Goal: Information Seeking & Learning: Learn about a topic

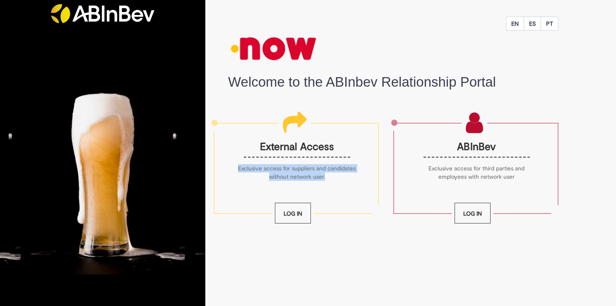
drag, startPoint x: 251, startPoint y: 168, endPoint x: 338, endPoint y: 173, distance: 86.7
click at [338, 173] on p "Exclusive access for suppliers and candidates without network user." at bounding box center [297, 172] width 118 height 17
copy p "Exclusive access for suppliers and candidates without network user."
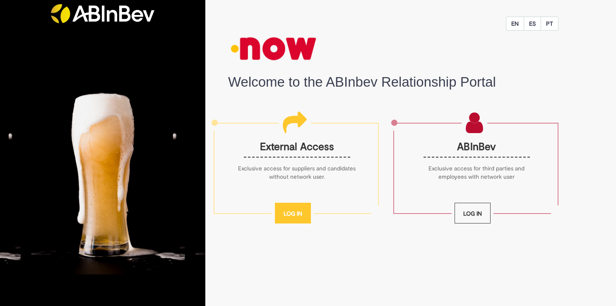
click at [290, 213] on link "Log In" at bounding box center [293, 213] width 36 height 21
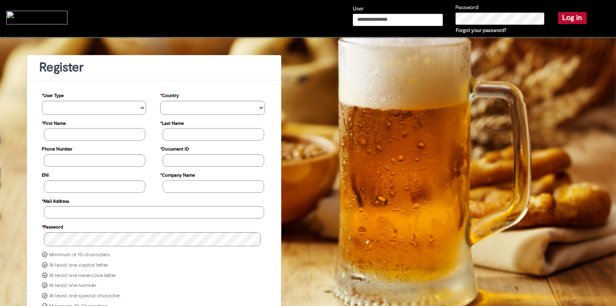
click at [371, 19] on input "User" at bounding box center [398, 20] width 90 height 12
type input "**********"
click at [564, 17] on button "Log in" at bounding box center [572, 18] width 29 height 12
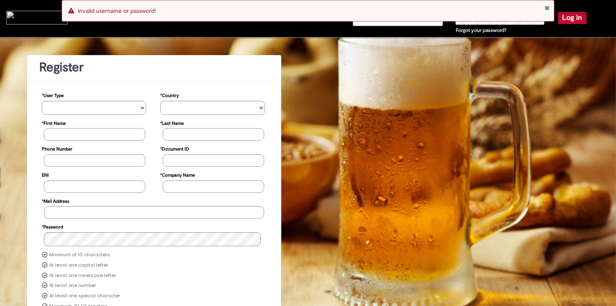
click at [547, 7] on button "Close Notification" at bounding box center [547, 8] width 5 height 7
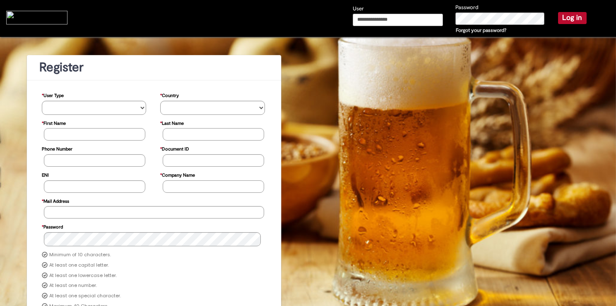
click at [409, 21] on input "User" at bounding box center [398, 20] width 90 height 12
type input "**********"
click at [561, 18] on button "Log in" at bounding box center [572, 18] width 29 height 12
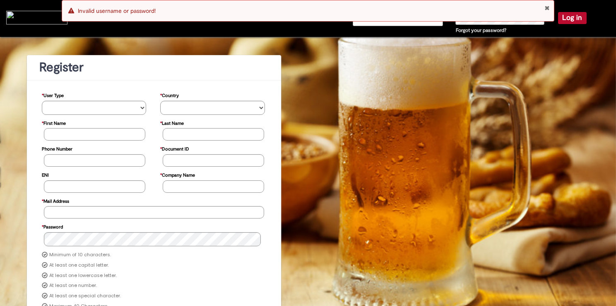
click at [489, 29] on link "Forgot your password?" at bounding box center [481, 30] width 51 height 7
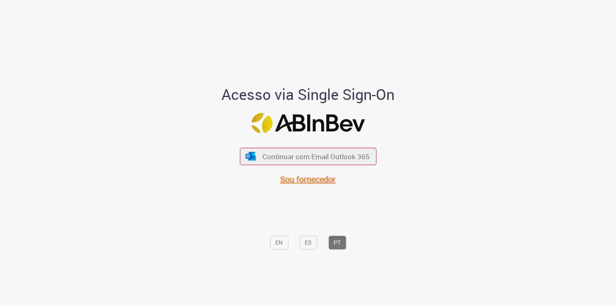
click at [314, 180] on span "Sou fornecedor" at bounding box center [307, 179] width 55 height 11
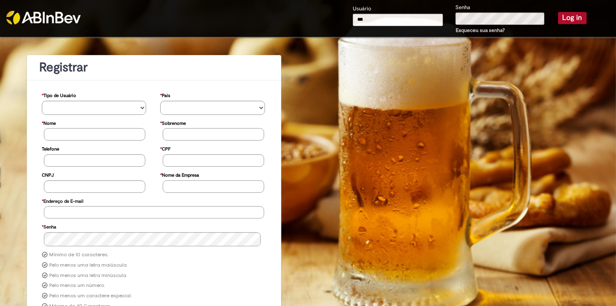
type input "**********"
click at [564, 17] on button "Log in" at bounding box center [572, 18] width 29 height 12
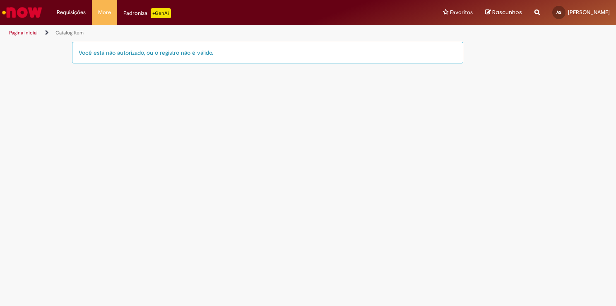
click at [21, 34] on link "Página inicial" at bounding box center [23, 32] width 29 height 7
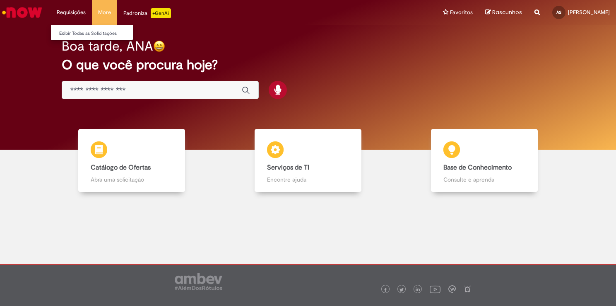
click at [65, 12] on li "Requisições Exibir Todas as Solicitações" at bounding box center [71, 12] width 41 height 25
click at [84, 30] on link "Exibir Todas as Solicitações" at bounding box center [96, 33] width 91 height 9
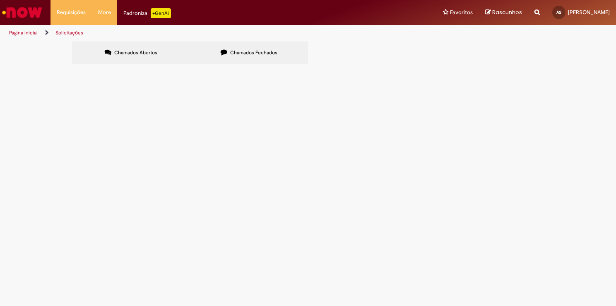
click at [147, 52] on span "Chamados Abertos" at bounding box center [135, 52] width 43 height 7
click at [250, 53] on span "Chamados Fechados" at bounding box center [253, 52] width 47 height 7
click at [63, 12] on li "Requisições Exibir Todas as Solicitações" at bounding box center [71, 12] width 41 height 25
click at [108, 12] on li "More Solicitar Compra" at bounding box center [104, 12] width 25 height 25
click at [138, 12] on div "Padroniza +GenAi" at bounding box center [147, 13] width 48 height 10
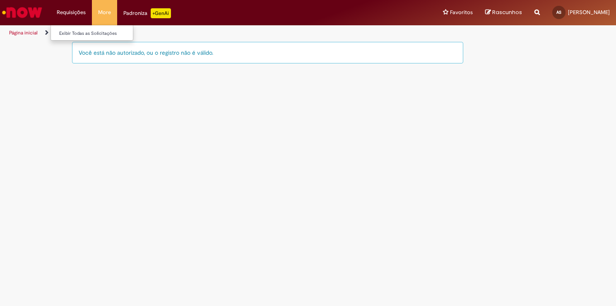
click at [74, 12] on li "Requisições Exibir Todas as Solicitações" at bounding box center [71, 12] width 41 height 25
click at [75, 12] on li "Requisições Exibir Todas as Solicitações" at bounding box center [71, 12] width 41 height 25
click at [135, 12] on div "Padroniza +GenAi" at bounding box center [147, 13] width 48 height 10
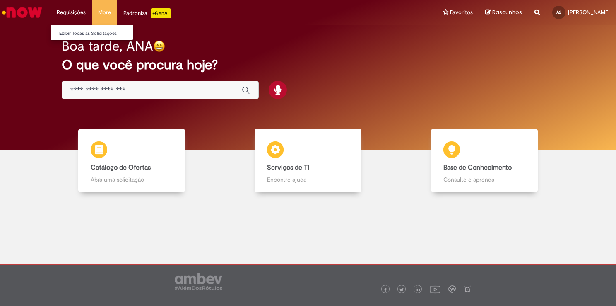
click at [72, 10] on li "Requisições Exibir Todas as Solicitações" at bounding box center [71, 12] width 41 height 25
click at [90, 34] on link "Exibir Todas as Solicitações" at bounding box center [96, 33] width 91 height 9
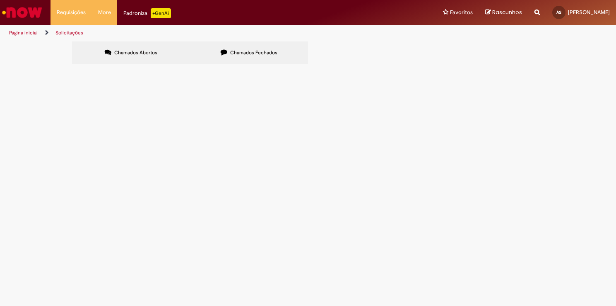
click at [130, 49] on span "Chamados Abertos" at bounding box center [135, 52] width 43 height 7
click at [134, 13] on div "Padroniza +GenAi" at bounding box center [147, 13] width 48 height 10
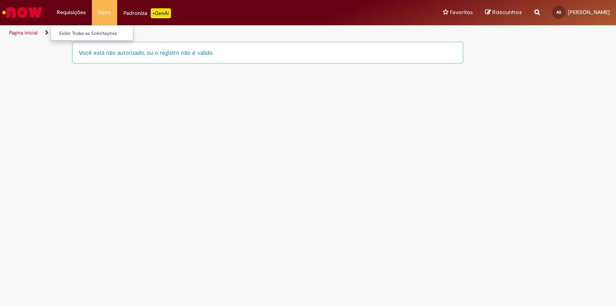
click at [69, 7] on li "Requisições Exibir Todas as Solicitações" at bounding box center [71, 12] width 41 height 25
click at [70, 9] on li "Requisições Exibir Todas as Solicitações" at bounding box center [71, 12] width 41 height 25
click at [73, 30] on link "Exibir Todas as Solicitações" at bounding box center [96, 33] width 91 height 9
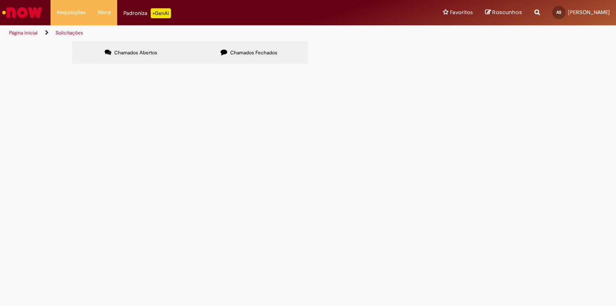
click at [0, 0] on div "Não há registros em Item solicitado usando este filtro" at bounding box center [0, 0] width 0 height 0
click at [0, 0] on span at bounding box center [0, 0] width 0 height 0
click at [0, 0] on input "Pesquisar" at bounding box center [0, 0] width 0 height 0
type input "****"
click at [0, 0] on span "Pesquisar" at bounding box center [0, 0] width 0 height 0
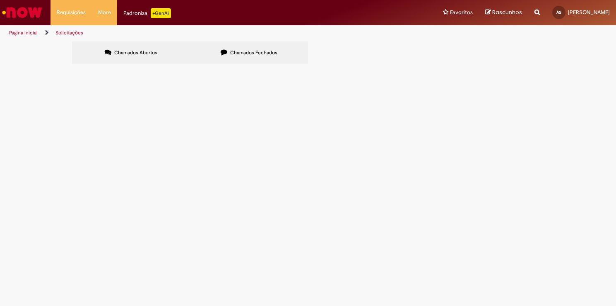
click at [245, 49] on span "Chamados Fechados" at bounding box center [253, 52] width 47 height 7
click at [0, 0] on icon at bounding box center [0, 0] width 0 height 0
click at [21, 31] on link "Página inicial" at bounding box center [23, 32] width 29 height 7
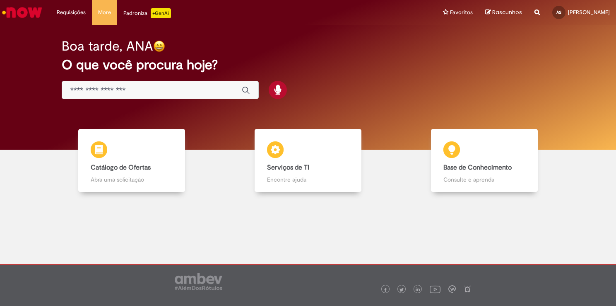
click at [84, 86] on input "Basta digitar aqui" at bounding box center [151, 91] width 163 height 10
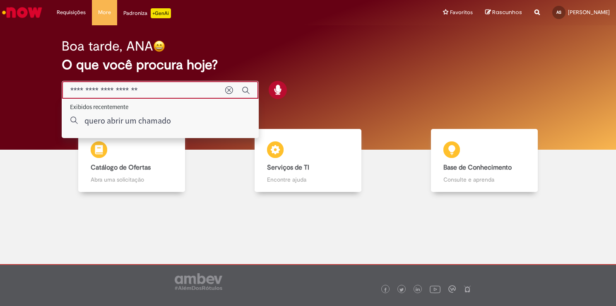
type input "**********"
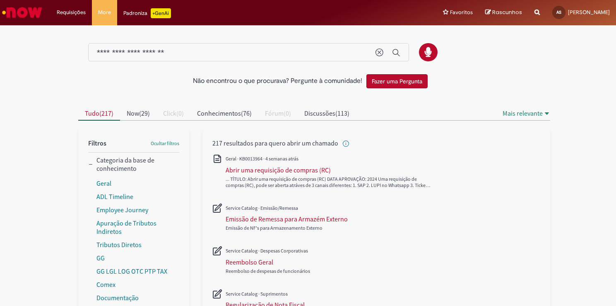
click at [194, 53] on input "**********" at bounding box center [232, 53] width 270 height 10
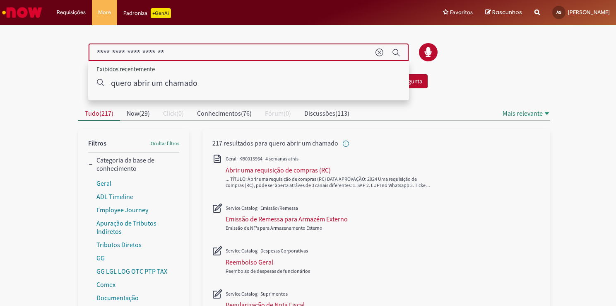
drag, startPoint x: 201, startPoint y: 52, endPoint x: 86, endPoint y: 34, distance: 116.1
click at [87, 33] on div at bounding box center [308, 48] width 472 height 43
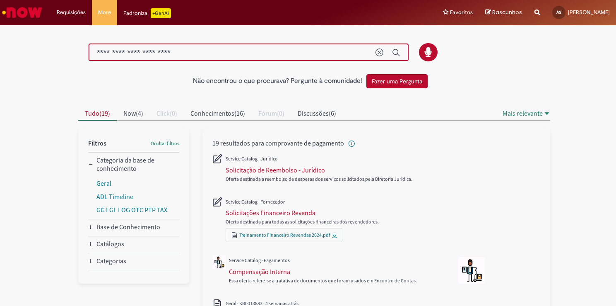
click at [207, 52] on input "**********" at bounding box center [232, 53] width 270 height 10
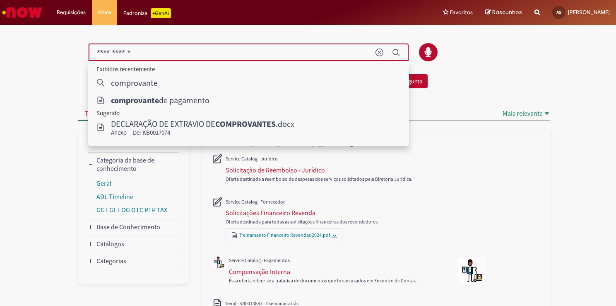
type input "**********"
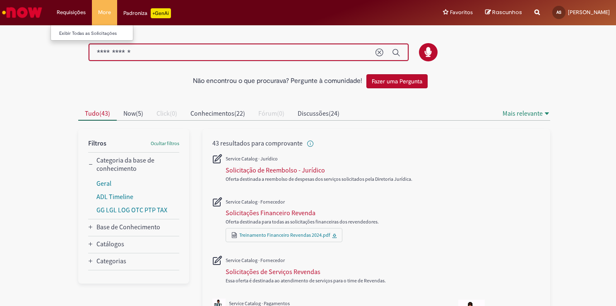
click at [63, 11] on li "Requisições Exibir Todas as Solicitações" at bounding box center [71, 12] width 41 height 25
click at [75, 10] on li "Requisições Exibir Todas as Solicitações" at bounding box center [71, 12] width 41 height 25
click at [74, 13] on li "Requisições Exibir Todas as Solicitações" at bounding box center [71, 12] width 41 height 25
click at [157, 11] on p "+GenAi" at bounding box center [161, 13] width 20 height 10
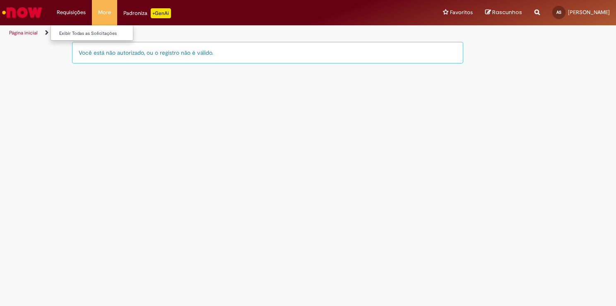
click at [77, 12] on li "Requisições Exibir Todas as Solicitações" at bounding box center [71, 12] width 41 height 25
click at [63, 12] on li "Requisições Exibir Todas as Solicitações" at bounding box center [71, 12] width 41 height 25
click at [63, 14] on li "Requisições Exibir Todas as Solicitações" at bounding box center [71, 12] width 41 height 25
click at [79, 13] on li "Requisições Exibir Todas as Solicitações" at bounding box center [71, 12] width 41 height 25
click at [111, 52] on div "Você está não autorizado, ou o registro não é válido." at bounding box center [267, 53] width 391 height 22
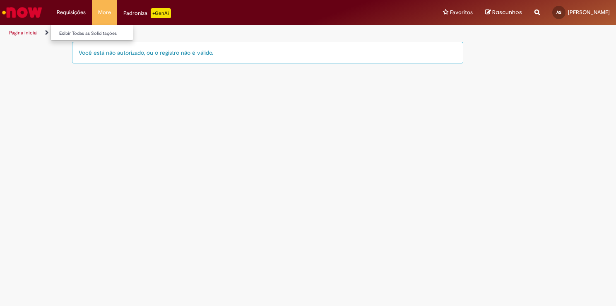
click at [72, 11] on li "Requisições Exibir Todas as Solicitações" at bounding box center [71, 12] width 41 height 25
click at [130, 13] on div "Padroniza +GenAi" at bounding box center [147, 13] width 48 height 10
click at [71, 12] on li "Requisições Exibir Todas as Solicitações" at bounding box center [71, 12] width 41 height 25
click at [472, 14] on li "Favoritos Exibir todos os Favoritos" at bounding box center [458, 12] width 42 height 25
click at [25, 32] on link "Página inicial" at bounding box center [23, 32] width 29 height 7
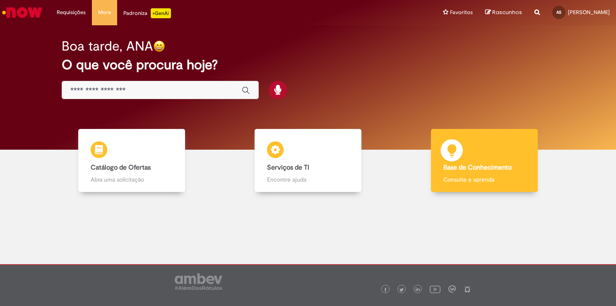
click at [486, 153] on div "Base de Conhecimento Base de Conhecimento Consulte e aprenda" at bounding box center [484, 160] width 107 height 63
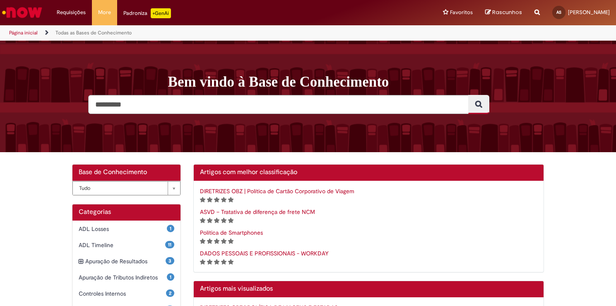
scroll to position [41, 0]
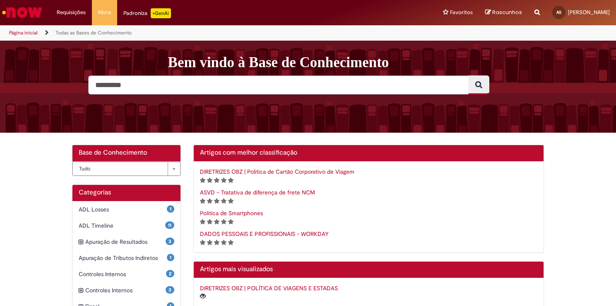
click at [258, 170] on link "DIRETRIZES OBZ | Política de Cartão Corporativo de Viagem" at bounding box center [277, 171] width 154 height 7
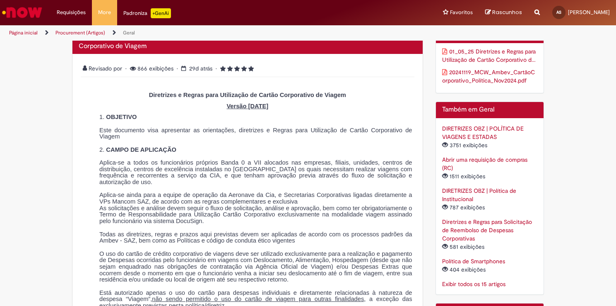
scroll to position [35, 0]
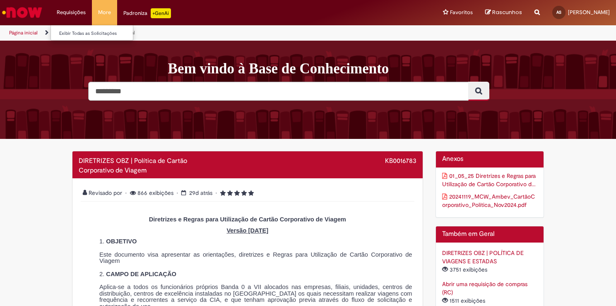
click at [75, 10] on li "Requisições Exibir Todas as Solicitações" at bounding box center [71, 12] width 41 height 25
click at [75, 12] on li "Requisições Exibir Todas as Solicitações" at bounding box center [71, 12] width 41 height 25
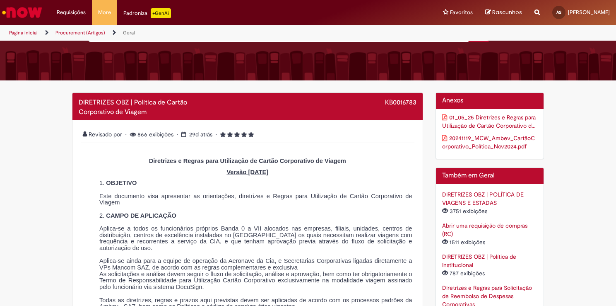
scroll to position [0, 0]
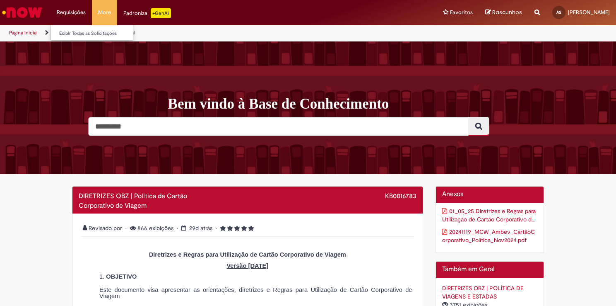
click at [74, 10] on li "Requisições Exibir Todas as Solicitações" at bounding box center [71, 12] width 41 height 25
click at [67, 14] on li "Requisições Exibir Todas as Solicitações" at bounding box center [71, 12] width 41 height 25
click at [31, 32] on link "Página inicial" at bounding box center [23, 32] width 29 height 7
